Goal: Communication & Community: Answer question/provide support

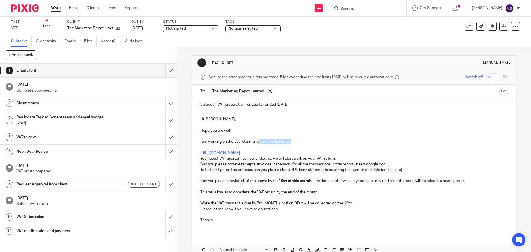
drag, startPoint x: 259, startPoint y: 141, endPoint x: 290, endPoint y: 142, distance: 31.6
click at [290, 142] on p "I am working on the Vat return and have the list below" at bounding box center [353, 142] width 307 height 6
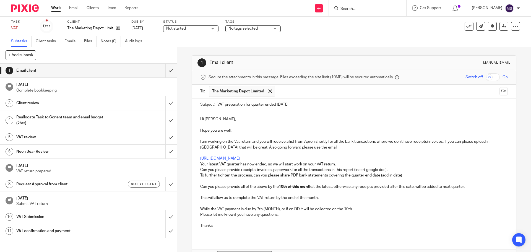
click at [312, 147] on p "I am working on the Vat return and you will receive a list from Apron shortly f…" at bounding box center [353, 144] width 307 height 11
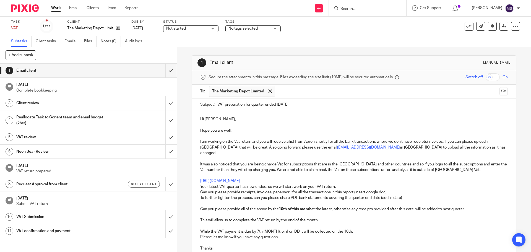
click at [363, 162] on p "It was also noticed that you are being charge Vat for subscriptions that are in…" at bounding box center [353, 167] width 307 height 11
click at [425, 166] on p "It was also noticed that you are being charge Vat for subscriptions that are in…" at bounding box center [353, 167] width 307 height 11
drag, startPoint x: 199, startPoint y: 176, endPoint x: 415, endPoint y: 175, distance: 216.1
click at [415, 178] on p "[URL][DOMAIN_NAME]" at bounding box center [353, 181] width 307 height 6
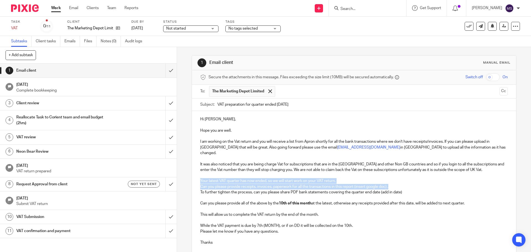
drag, startPoint x: 199, startPoint y: 176, endPoint x: 395, endPoint y: 181, distance: 196.2
click at [395, 181] on div "Hi [PERSON_NAME], Hope you are well. I am working on the Vat return and you wil…" at bounding box center [354, 183] width 324 height 144
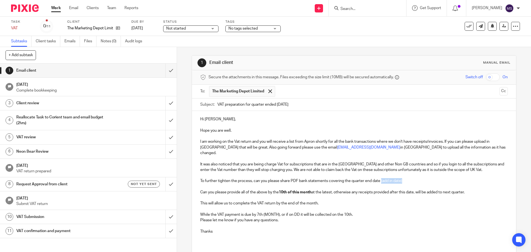
drag, startPoint x: 380, startPoint y: 176, endPoint x: 402, endPoint y: 177, distance: 21.6
click at [402, 178] on p "To further tighten the process, can you please share PDF bank statements coveri…" at bounding box center [353, 181] width 307 height 6
drag, startPoint x: 245, startPoint y: 186, endPoint x: 312, endPoint y: 187, distance: 66.4
click at [312, 190] on p "Can you please provide all of the above by the 10th of this month at the latest…" at bounding box center [353, 193] width 307 height 6
click at [317, 201] on p "This will allow us to complete the VAT return by the end of the month." at bounding box center [353, 204] width 307 height 6
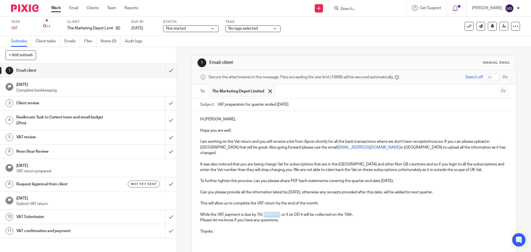
drag, startPoint x: 262, startPoint y: 210, endPoint x: 279, endPoint y: 211, distance: 16.4
click at [279, 212] on p "While the VAT payment is due by 7th (MONTH), or if on DD it will be collected o…" at bounding box center [353, 215] width 307 height 6
click at [200, 217] on p "Please let me know if you have any questions." at bounding box center [353, 220] width 307 height 6
drag, startPoint x: 201, startPoint y: 230, endPoint x: 195, endPoint y: 232, distance: 5.7
click at [195, 232] on div "Hi [PERSON_NAME], Hope you are well. I am working on the Vat return and you wil…" at bounding box center [354, 180] width 324 height 139
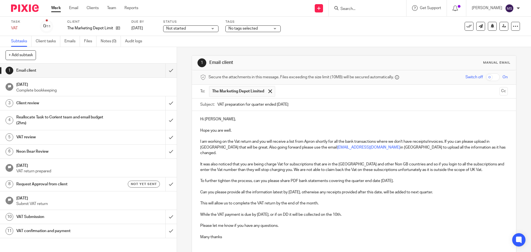
click at [201, 246] on p at bounding box center [353, 249] width 307 height 6
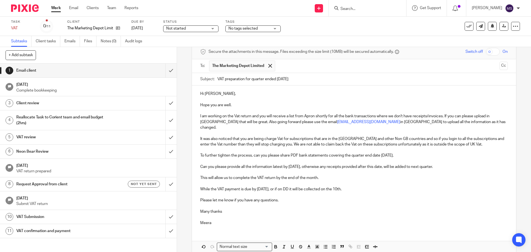
scroll to position [47, 0]
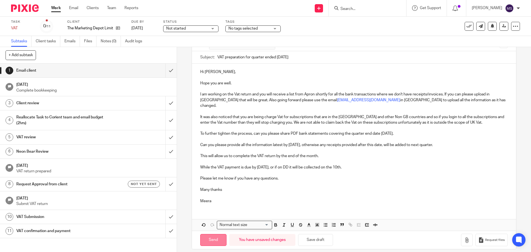
click at [215, 234] on input "Send" at bounding box center [213, 240] width 26 height 12
type input "Sent"
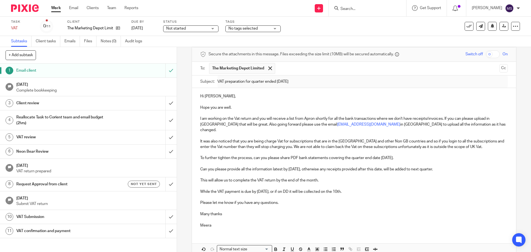
scroll to position [0, 0]
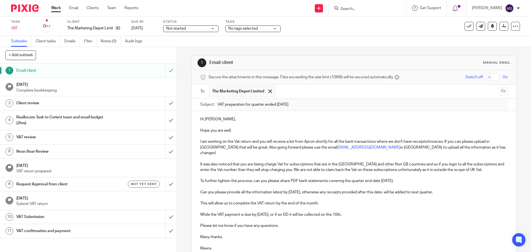
click at [194, 29] on span "Not started" at bounding box center [186, 29] width 41 height 6
click at [187, 51] on li "In progress" at bounding box center [191, 48] width 55 height 11
click at [251, 30] on span "No tags selected" at bounding box center [243, 29] width 29 height 4
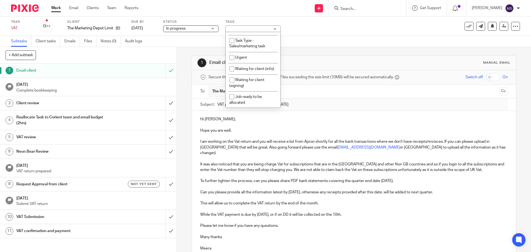
scroll to position [189, 0]
click at [234, 63] on input "checkbox" at bounding box center [232, 68] width 11 height 11
checkbox input "true"
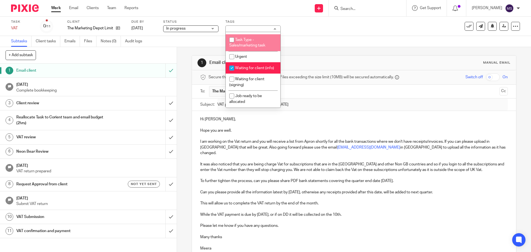
click at [292, 31] on div "Task VAT Save VAT 0 /11 Client The Marketing Depot Limited Due by [DATE] Status…" at bounding box center [223, 26] width 424 height 13
